Goal: Task Accomplishment & Management: Manage account settings

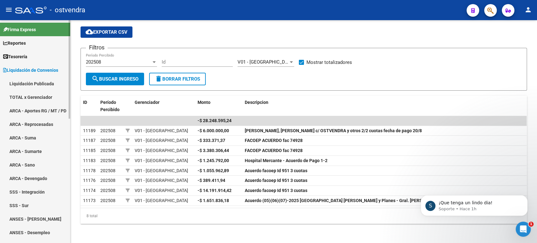
click at [34, 57] on link "Tesorería" at bounding box center [35, 57] width 70 height 14
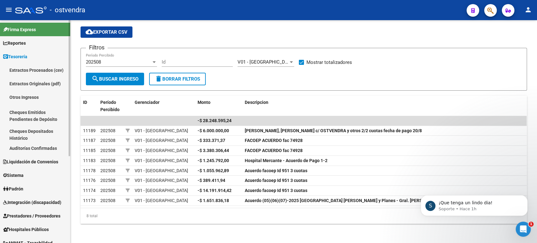
click at [31, 145] on link "Auditorías Confirmadas" at bounding box center [35, 148] width 70 height 14
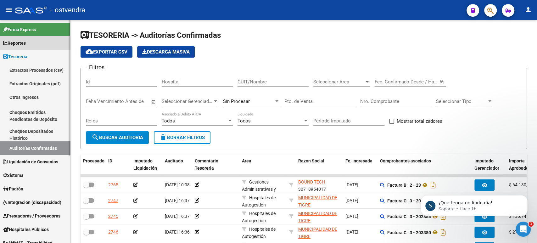
click at [34, 44] on link "Reportes" at bounding box center [35, 43] width 70 height 14
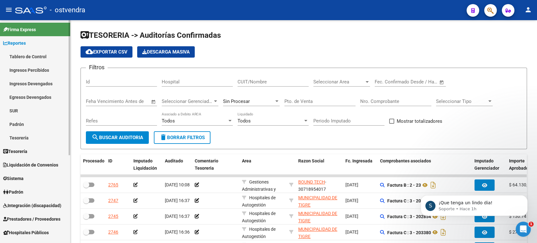
click at [13, 151] on span "Tesorería" at bounding box center [15, 151] width 24 height 7
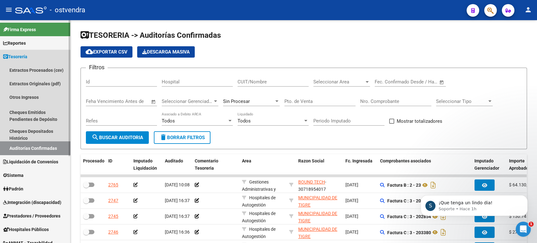
click at [30, 148] on link "Auditorías Confirmadas" at bounding box center [35, 148] width 70 height 14
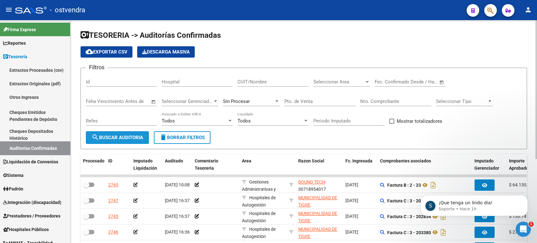
click at [127, 139] on span "search Buscar Auditoria" at bounding box center [117, 138] width 52 height 6
click at [240, 101] on span "Sin Procesar" at bounding box center [236, 101] width 27 height 6
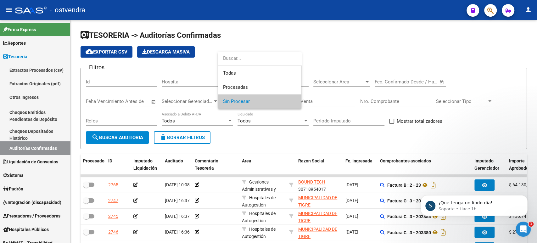
click at [340, 97] on div at bounding box center [268, 121] width 537 height 243
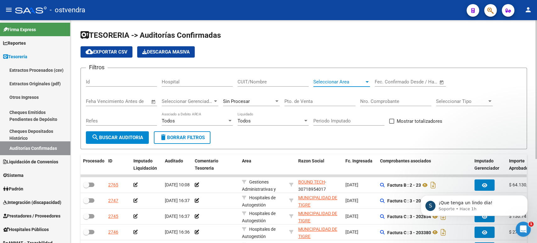
click at [360, 81] on span "Seleccionar Area" at bounding box center [338, 82] width 51 height 6
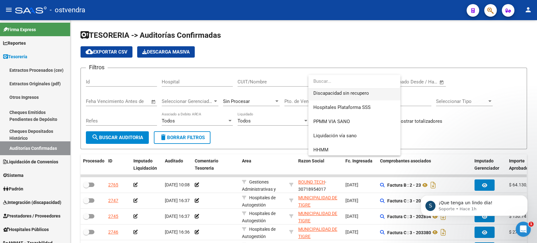
scroll to position [118, 0]
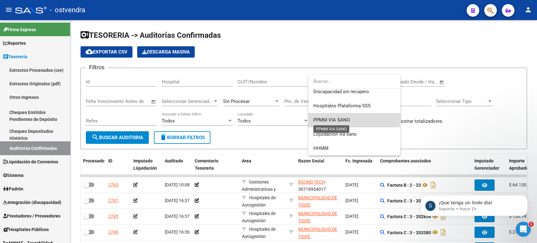
click at [339, 117] on span "PPMM VIA SANO" at bounding box center [331, 120] width 36 height 6
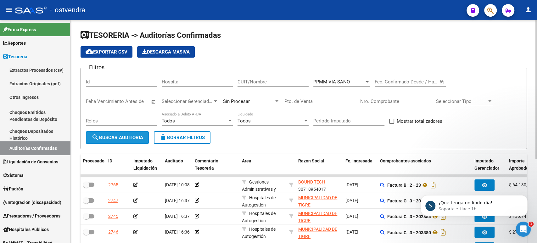
click at [125, 134] on button "search Buscar Auditoria" at bounding box center [117, 137] width 63 height 13
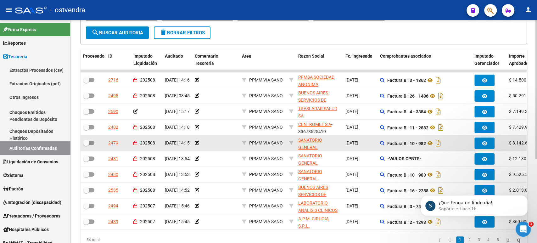
scroll to position [135, 0]
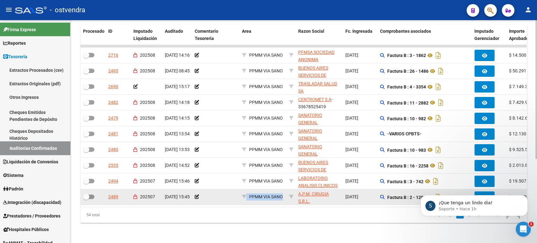
drag, startPoint x: 244, startPoint y: 198, endPoint x: 285, endPoint y: 197, distance: 41.5
click at [285, 197] on datatable-body-cell "PPMM VIA SANO" at bounding box center [262, 196] width 47 height 15
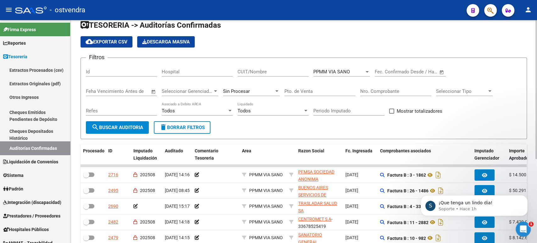
scroll to position [0, 0]
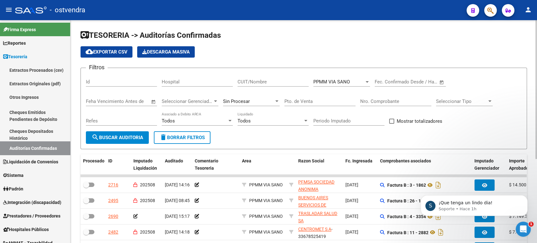
click at [118, 52] on span "cloud_download Exportar CSV" at bounding box center [107, 52] width 42 height 6
click at [250, 97] on div "Sin Procesar" at bounding box center [251, 99] width 57 height 14
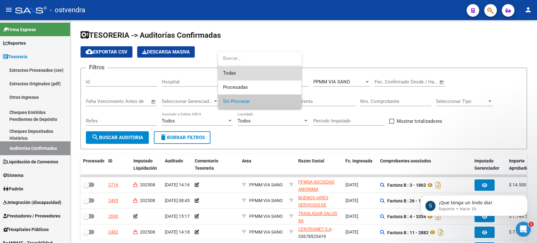
click at [239, 75] on span "Todas" at bounding box center [259, 73] width 73 height 14
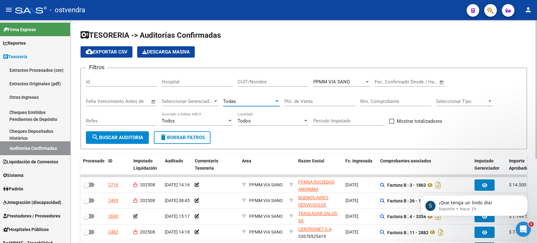
click at [130, 134] on button "search Buscar Auditoria" at bounding box center [117, 137] width 63 height 13
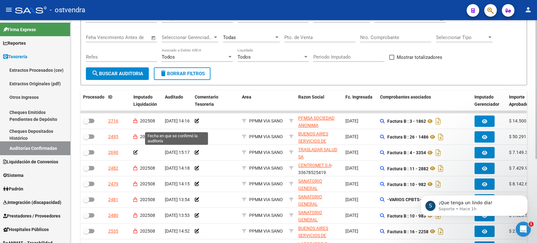
scroll to position [30, 0]
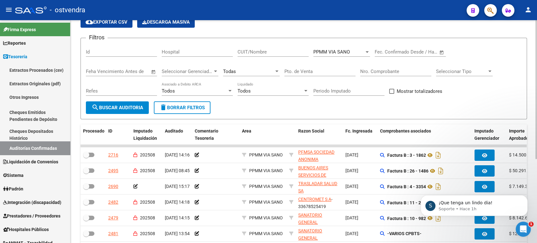
click at [271, 91] on div "Todos" at bounding box center [269, 91] width 65 height 6
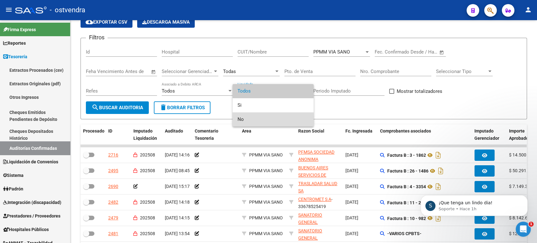
click at [243, 119] on span "No" at bounding box center [272, 119] width 71 height 14
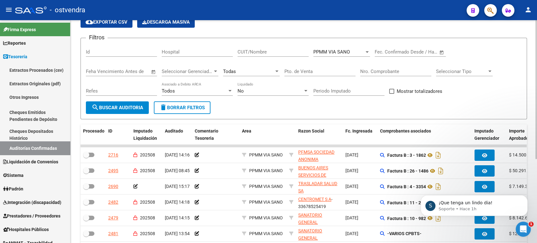
click at [132, 101] on div "Refes" at bounding box center [121, 91] width 71 height 19
click at [131, 106] on span "search Buscar Auditoria" at bounding box center [117, 108] width 52 height 6
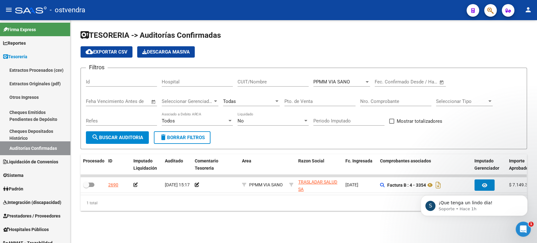
scroll to position [0, 0]
click at [318, 83] on span "PPMM VIA SANO" at bounding box center [331, 82] width 36 height 6
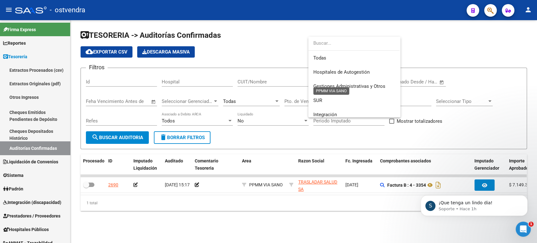
scroll to position [118, 0]
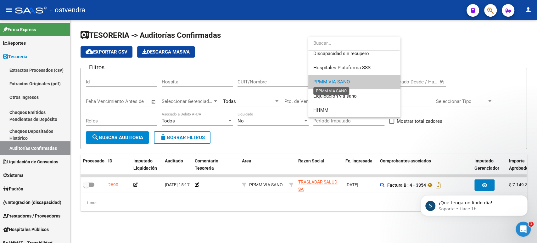
click at [322, 79] on span "PPMM VIA SANO" at bounding box center [331, 82] width 36 height 6
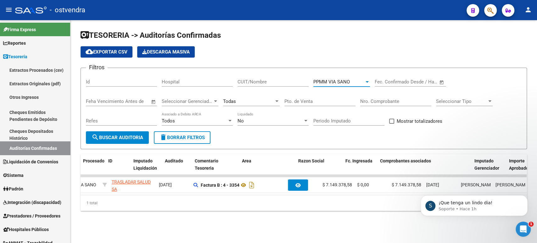
scroll to position [0, 0]
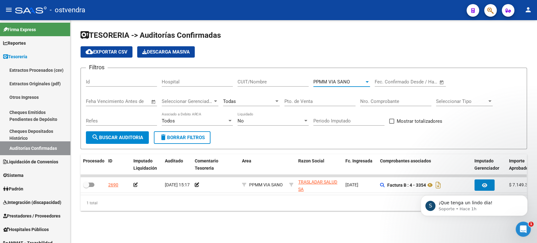
click at [334, 84] on span "PPMM VIA SANO" at bounding box center [331, 82] width 36 height 6
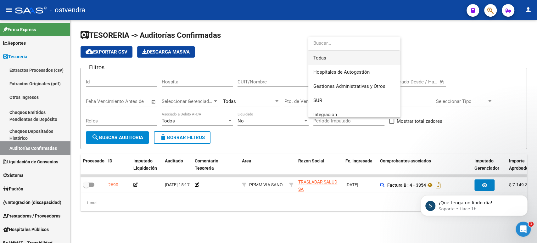
click at [332, 55] on span "Todas" at bounding box center [354, 58] width 82 height 14
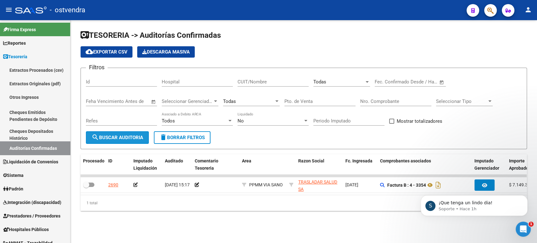
click at [114, 141] on button "search Buscar Auditoria" at bounding box center [117, 137] width 63 height 13
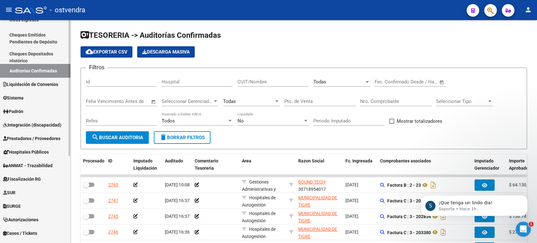
scroll to position [72, 0]
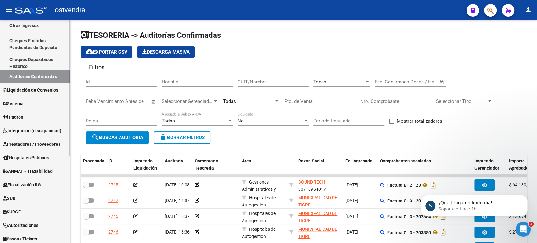
click at [33, 142] on span "Prestadores / Proveedores" at bounding box center [31, 144] width 57 height 7
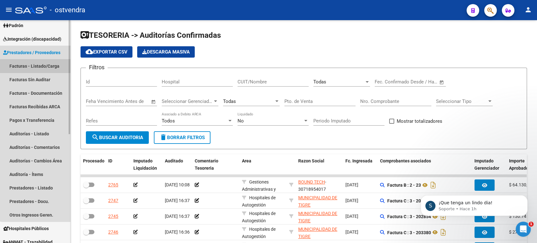
click at [36, 67] on link "Facturas - Listado/Carga" at bounding box center [35, 66] width 70 height 14
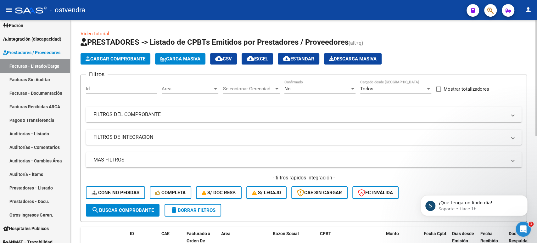
click at [137, 113] on mat-panel-title "FILTROS DEL COMPROBANTE" at bounding box center [299, 114] width 413 height 7
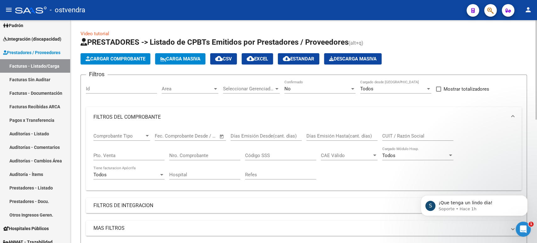
click at [266, 92] on div "Seleccionar Gerenciador Seleccionar Gerenciador" at bounding box center [251, 87] width 57 height 14
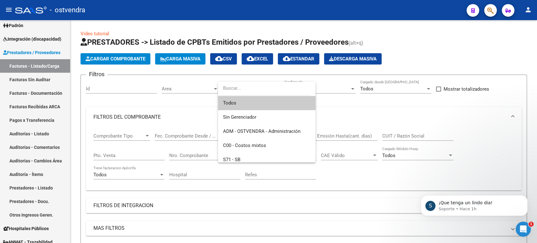
click at [360, 109] on div at bounding box center [268, 121] width 537 height 243
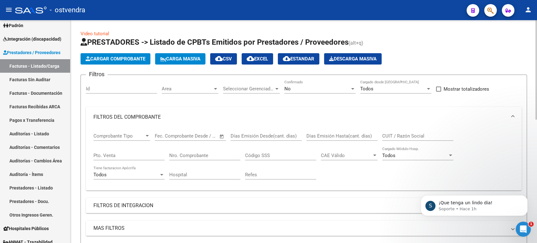
click at [271, 87] on span "Seleccionar Gerenciador" at bounding box center [248, 89] width 51 height 6
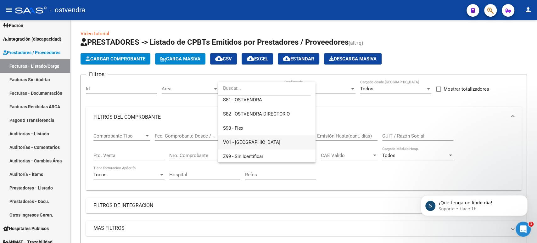
scroll to position [75, 0]
click at [259, 140] on span "V01 - [GEOGRAPHIC_DATA]" at bounding box center [266, 141] width 87 height 14
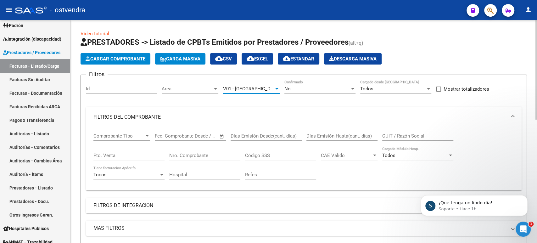
click at [273, 91] on div "V01 - [GEOGRAPHIC_DATA]" at bounding box center [248, 89] width 51 height 6
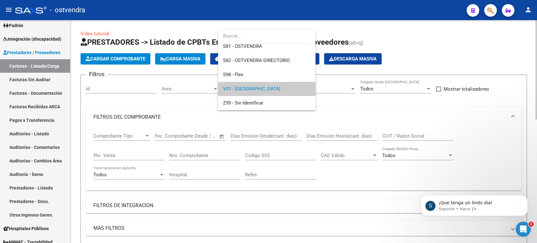
click at [357, 108] on div at bounding box center [268, 121] width 537 height 243
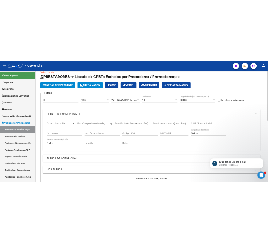
scroll to position [0, 0]
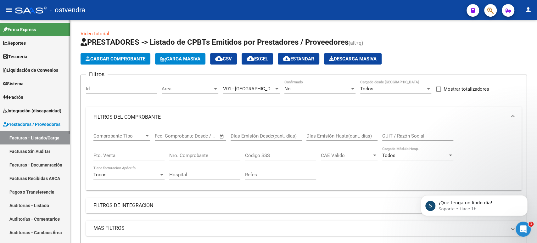
click at [38, 59] on link "Tesorería" at bounding box center [35, 57] width 70 height 14
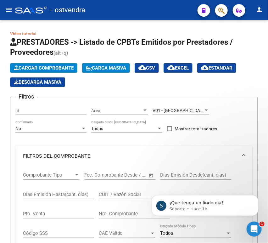
click at [9, 8] on mat-icon "menu" at bounding box center [9, 10] width 8 height 8
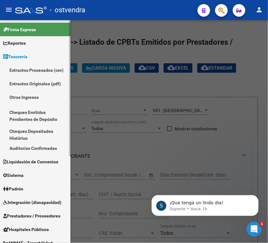
click at [25, 160] on span "Liquidación de Convenios" at bounding box center [30, 161] width 55 height 7
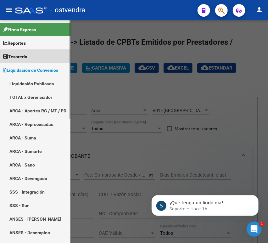
click at [24, 55] on span "Tesorería" at bounding box center [15, 56] width 24 height 7
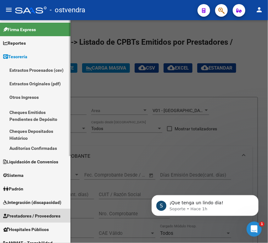
click at [24, 213] on span "Prestadores / Proveedores" at bounding box center [31, 215] width 57 height 7
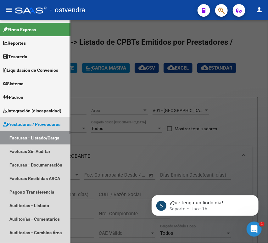
click at [29, 135] on link "Facturas - Listado/Carga" at bounding box center [35, 138] width 70 height 14
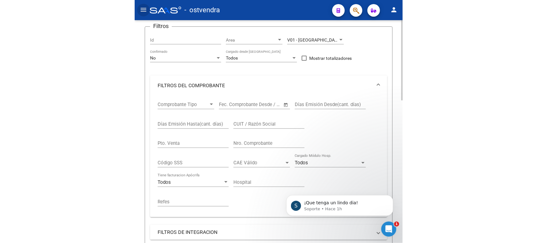
scroll to position [140, 0]
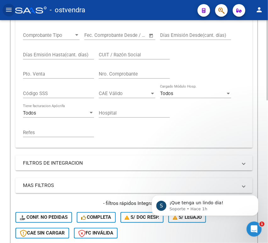
click at [114, 55] on input "CUIT / Razón Social" at bounding box center [134, 55] width 71 height 6
paste input "30714331155"
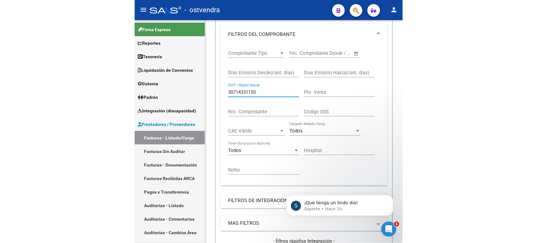
scroll to position [101, 0]
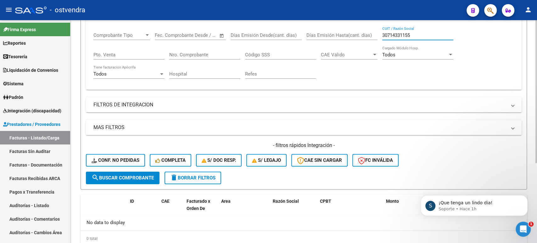
type input "30714331155"
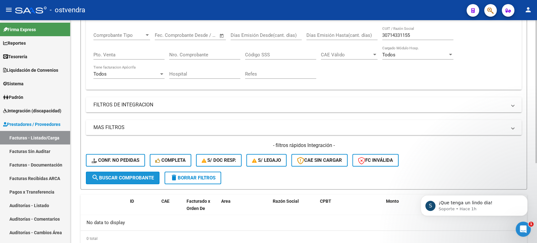
click at [127, 175] on span "search Buscar Comprobante" at bounding box center [122, 178] width 62 height 6
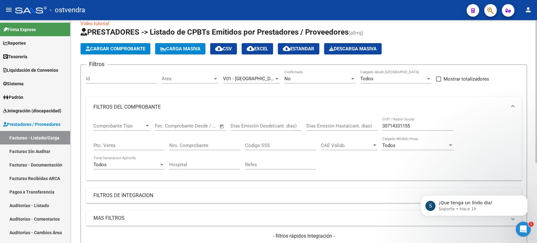
scroll to position [0, 0]
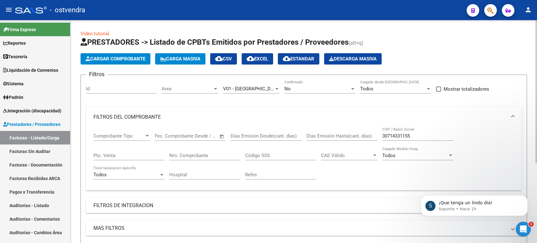
click at [250, 91] on span "V01 - [GEOGRAPHIC_DATA]" at bounding box center [251, 89] width 57 height 6
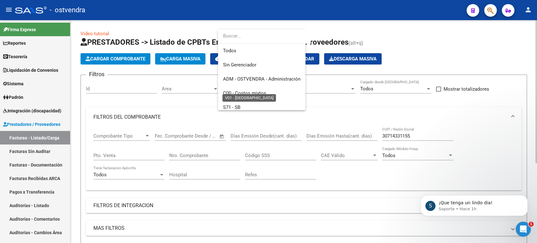
scroll to position [75, 0]
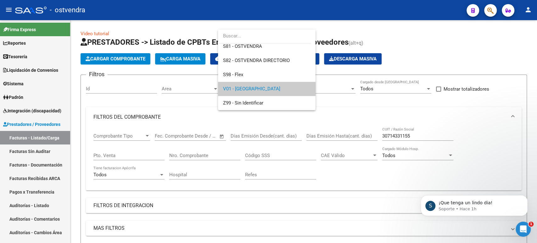
click at [129, 102] on div at bounding box center [268, 121] width 537 height 243
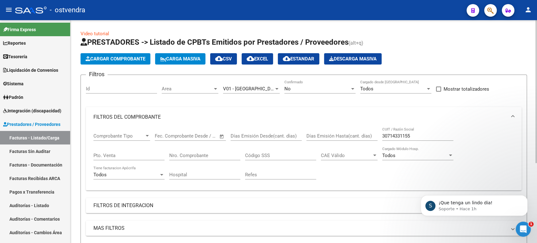
click at [300, 84] on div "No Confirmado" at bounding box center [319, 87] width 71 height 14
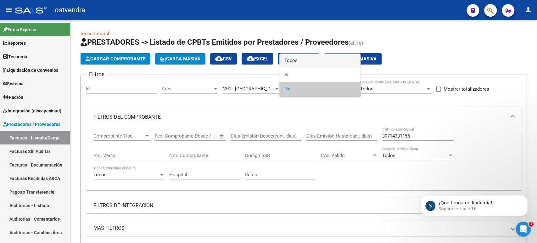
click at [294, 59] on span "Todos" at bounding box center [319, 60] width 71 height 14
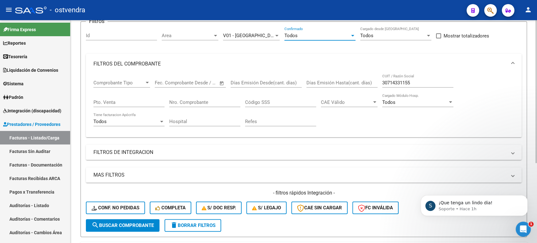
scroll to position [70, 0]
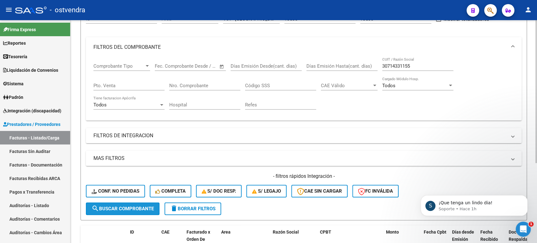
click at [139, 210] on span "search Buscar Comprobante" at bounding box center [122, 209] width 62 height 6
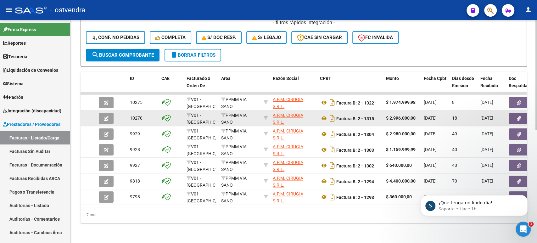
scroll to position [228, 0]
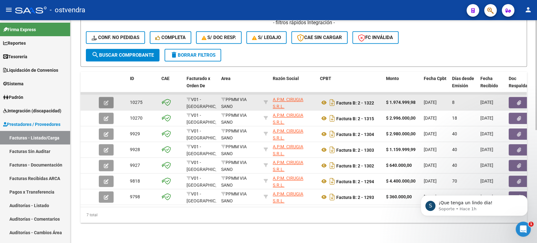
click at [107, 100] on icon "button" at bounding box center [106, 102] width 5 height 5
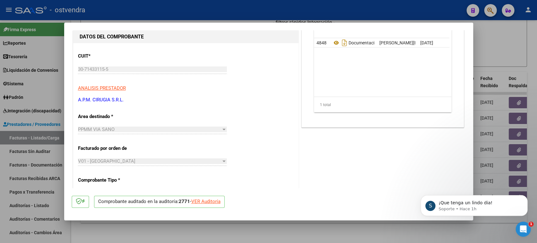
scroll to position [105, 0]
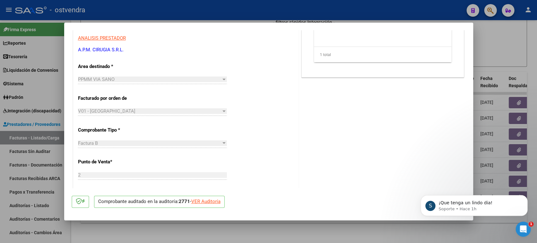
click at [215, 202] on div "VER Auditoría" at bounding box center [205, 201] width 29 height 7
type input "$ 0,00"
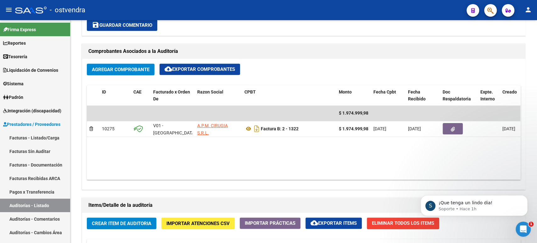
scroll to position [223, 0]
